Goal: Find specific page/section: Find specific page/section

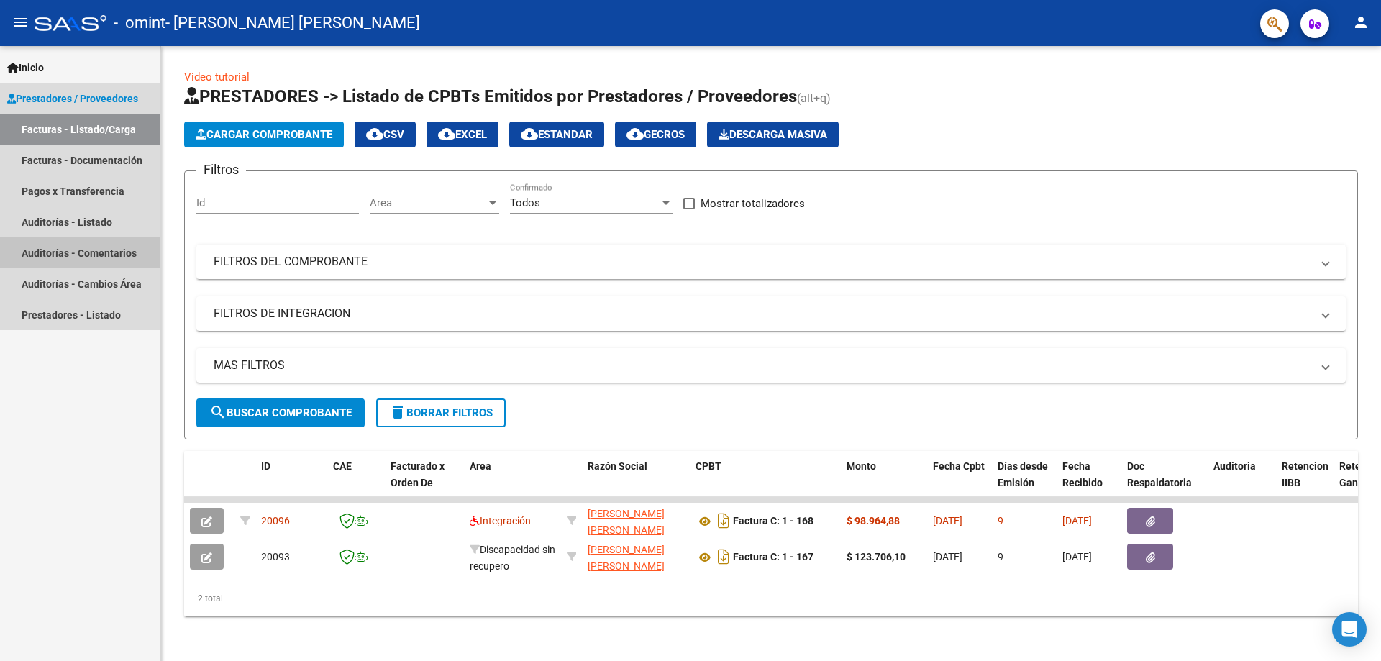
click at [80, 247] on link "Auditorías - Comentarios" at bounding box center [80, 252] width 160 height 31
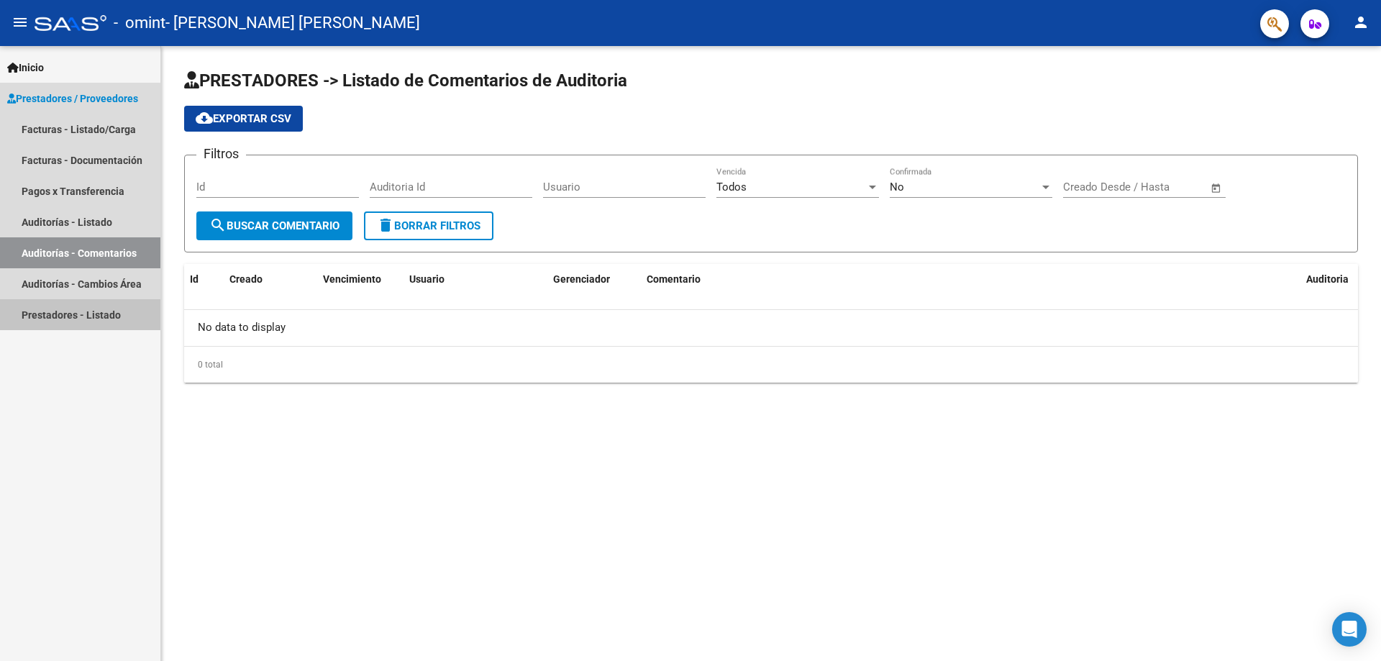
click at [78, 317] on link "Prestadores - Listado" at bounding box center [80, 314] width 160 height 31
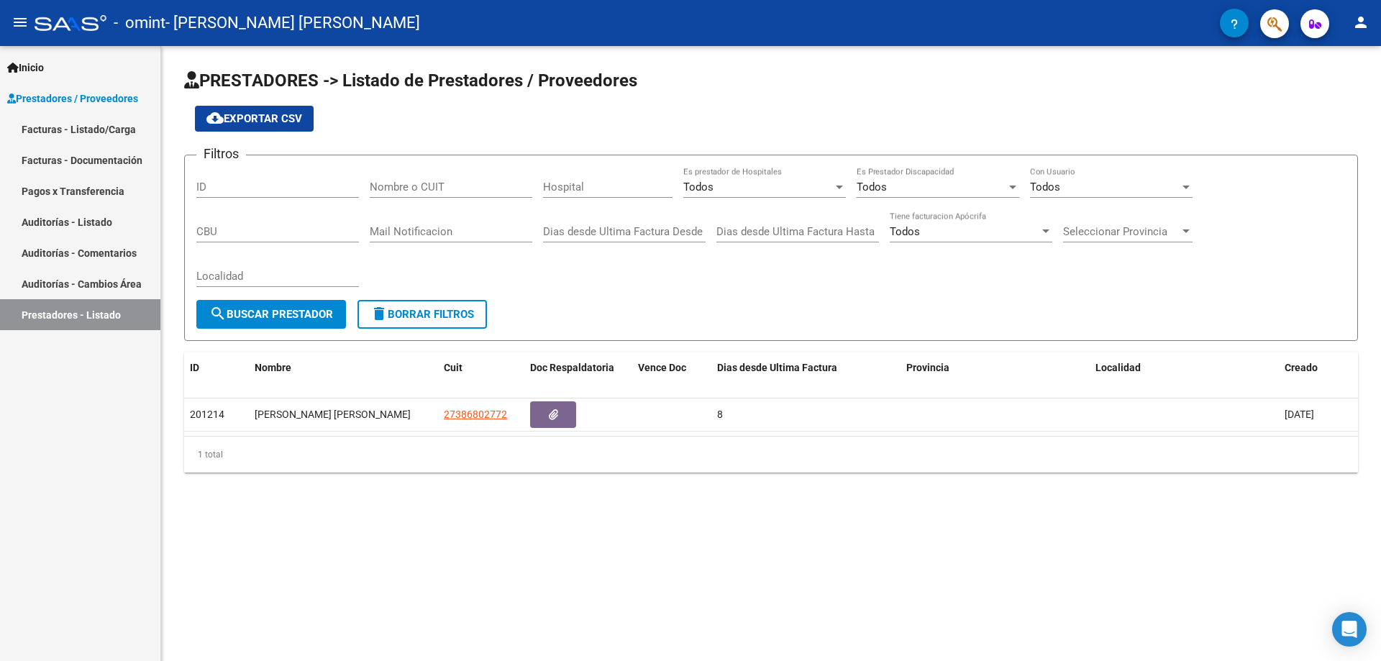
click at [87, 94] on span "Prestadores / Proveedores" at bounding box center [72, 99] width 131 height 16
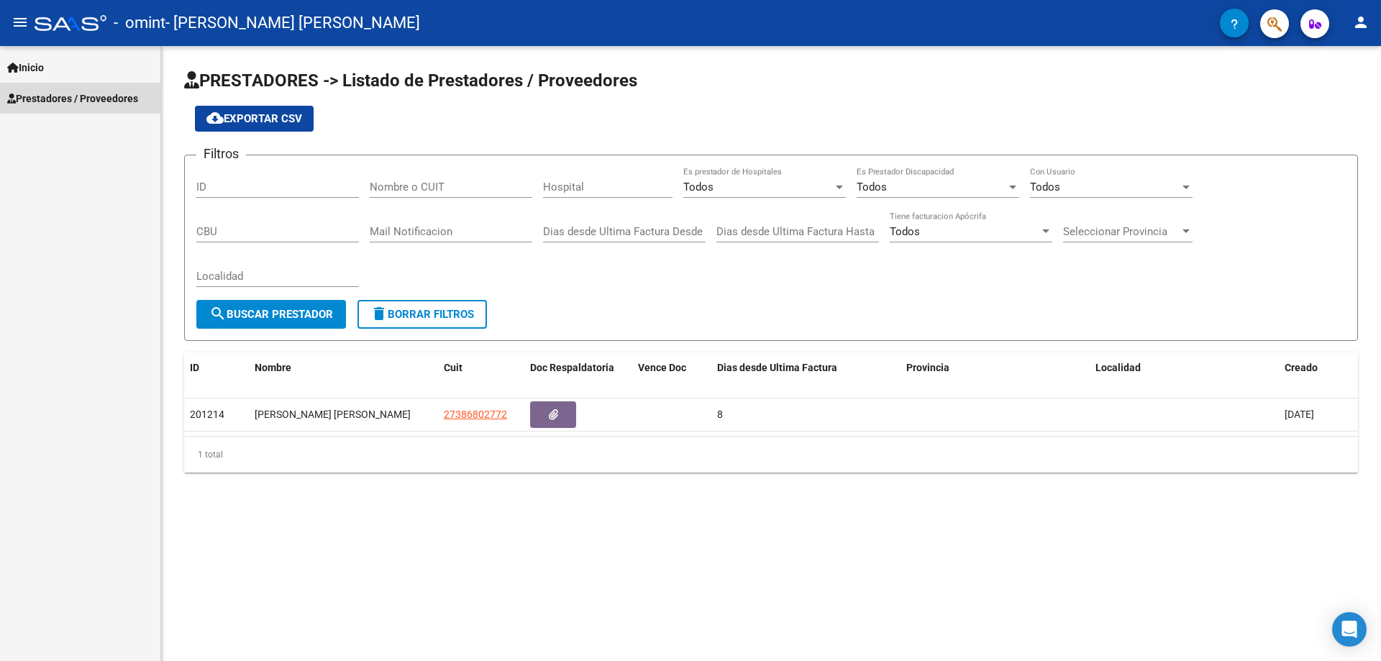
click at [87, 94] on span "Prestadores / Proveedores" at bounding box center [72, 99] width 131 height 16
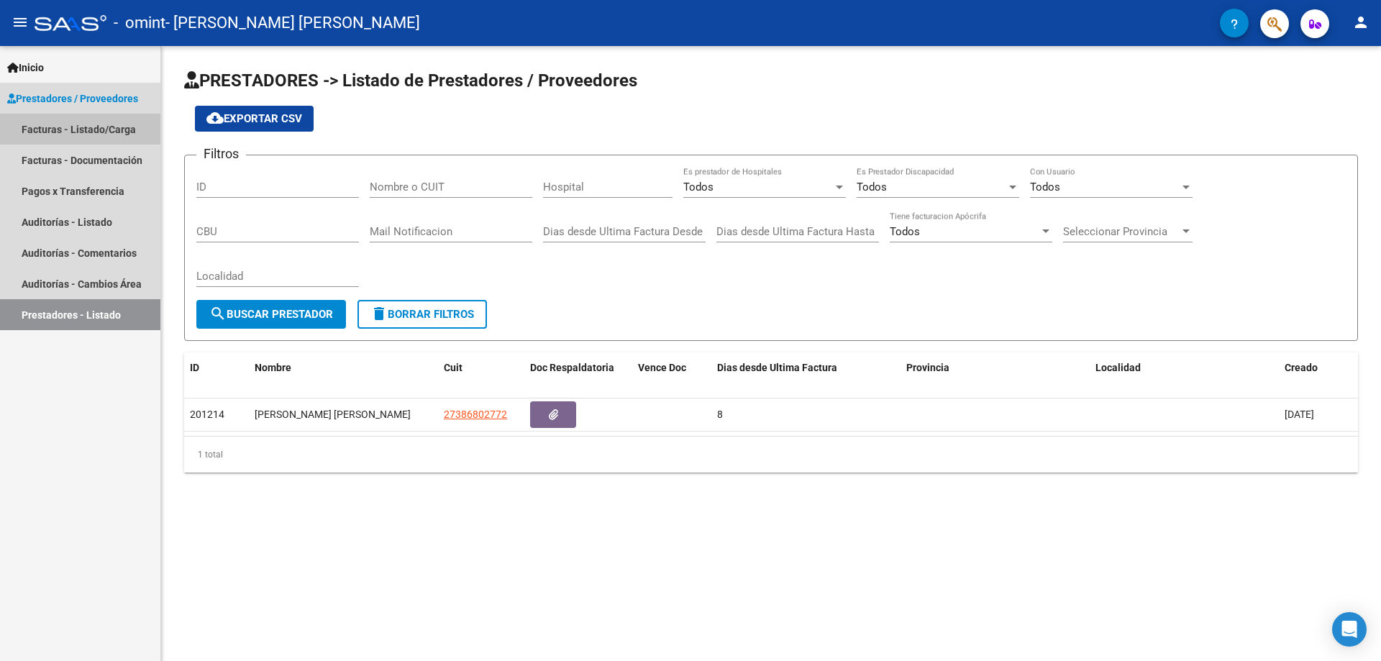
click at [88, 125] on link "Facturas - Listado/Carga" at bounding box center [80, 129] width 160 height 31
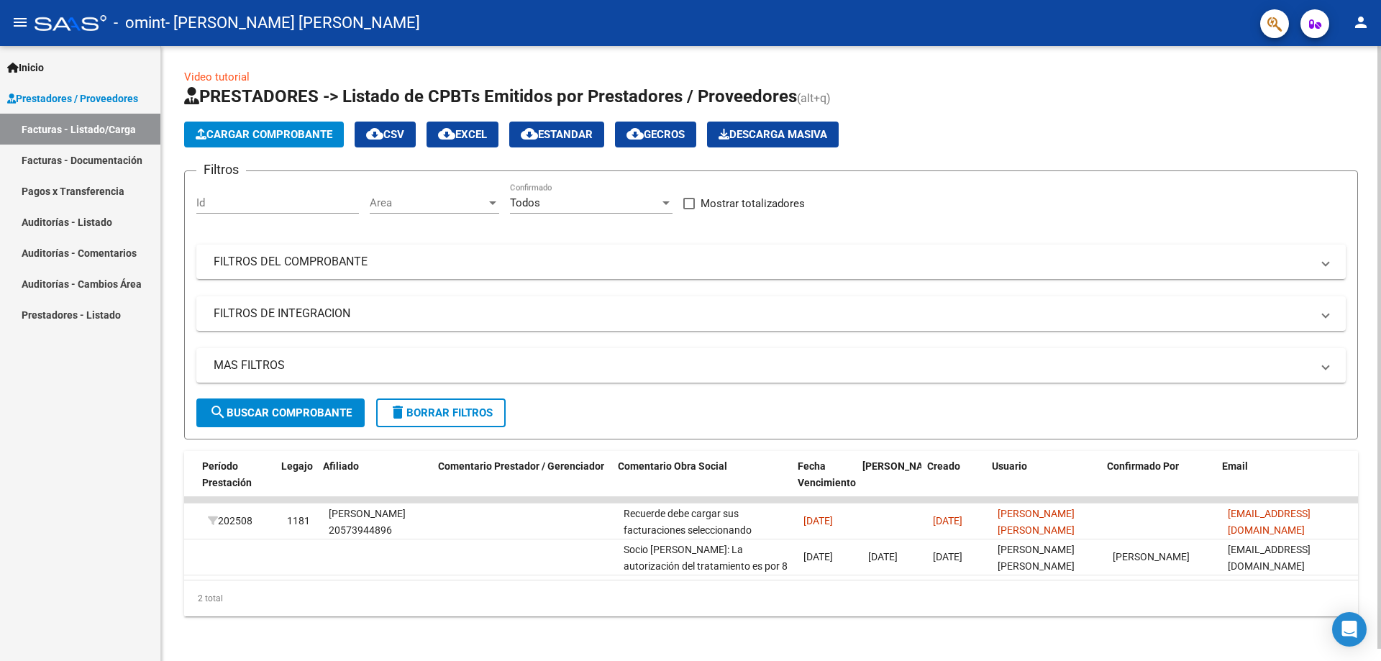
scroll to position [0, 1859]
